Goal: Transaction & Acquisition: Purchase product/service

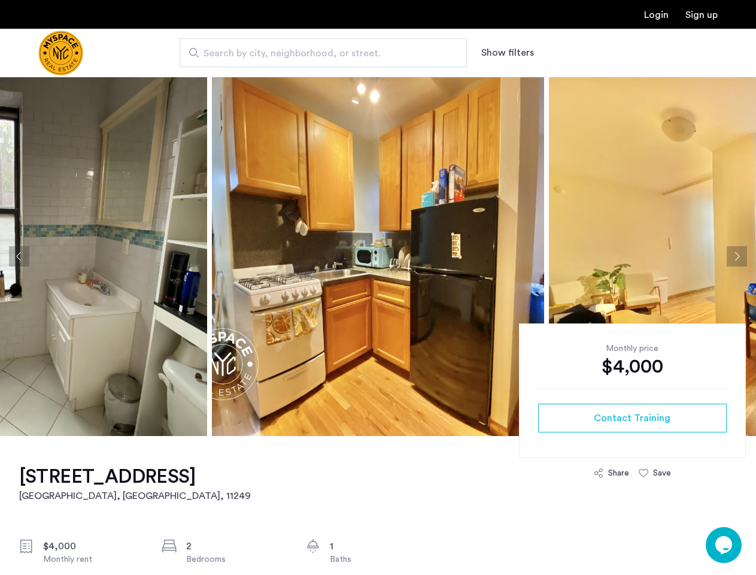
click at [507, 53] on button "Show filters" at bounding box center [507, 53] width 53 height 14
click at [19, 256] on button "Previous apartment" at bounding box center [19, 256] width 20 height 20
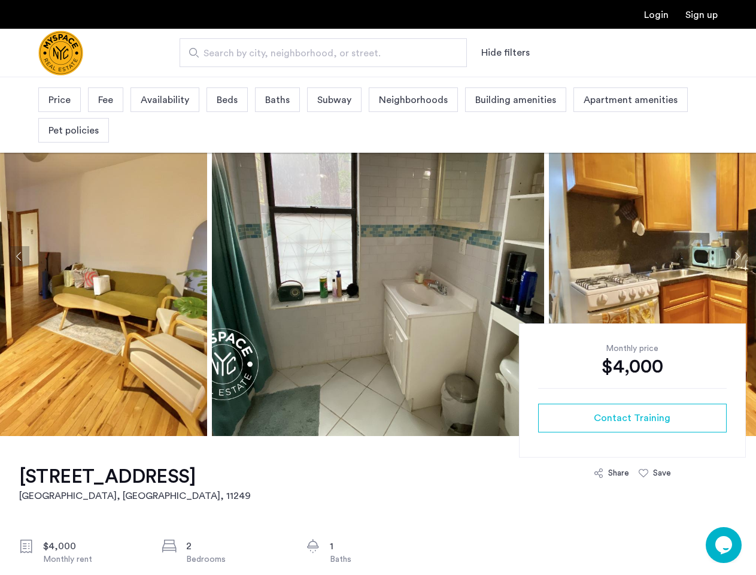
click at [549, 256] on img at bounding box center [715, 256] width 332 height 359
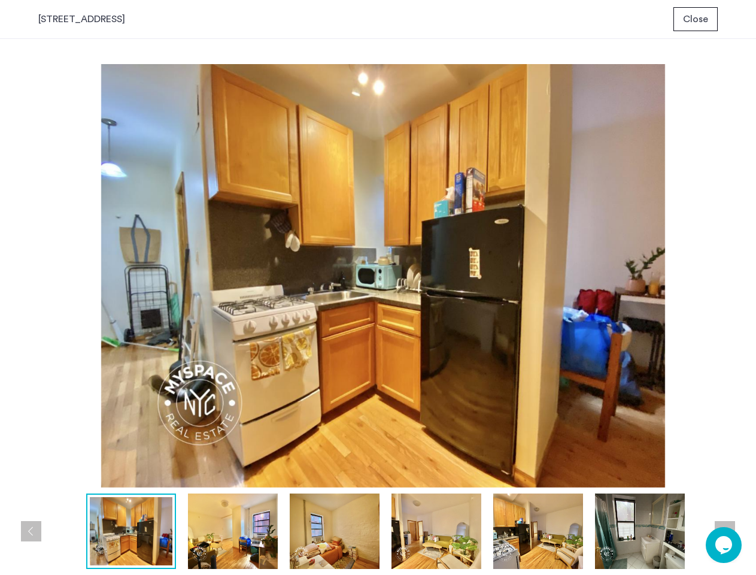
click at [378, 256] on img at bounding box center [383, 275] width 690 height 423
click at [653, 256] on img at bounding box center [383, 275] width 690 height 423
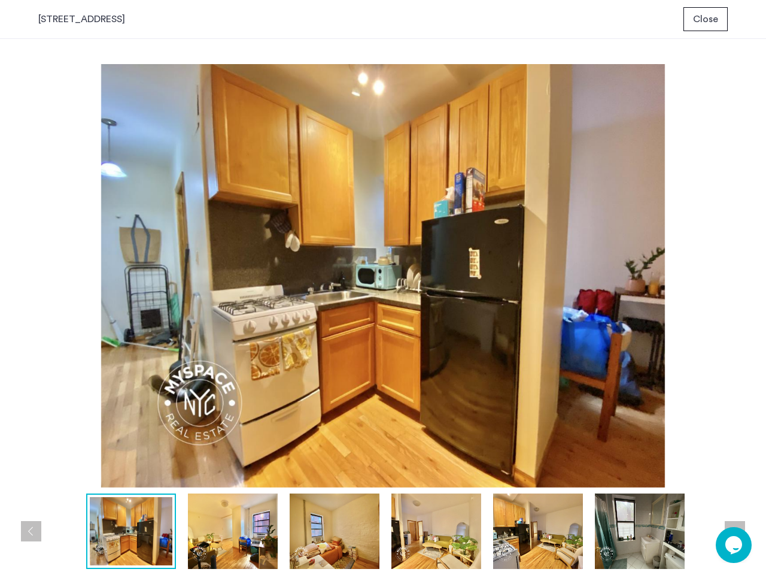
click at [737, 256] on div "prev next prev next" at bounding box center [383, 307] width 766 height 536
click at [632, 418] on img at bounding box center [383, 275] width 690 height 423
click at [611, 473] on img at bounding box center [383, 275] width 690 height 423
click at [655, 473] on img at bounding box center [383, 275] width 690 height 423
click at [724, 545] on div at bounding box center [386, 530] width 696 height 75
